Goal: Task Accomplishment & Management: Use online tool/utility

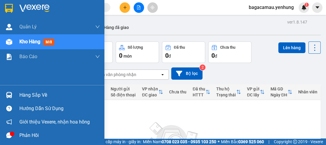
click at [29, 95] on div "Hàng sắp về" at bounding box center [59, 95] width 81 height 9
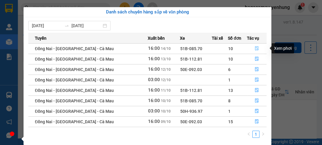
click at [255, 49] on icon "file-done" at bounding box center [257, 48] width 4 height 4
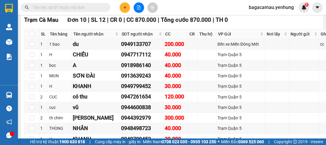
scroll to position [930, 0]
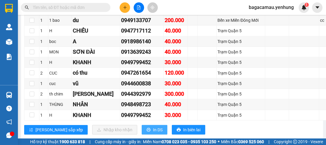
click at [153, 126] on span "In DS" at bounding box center [158, 129] width 10 height 7
